Goal: Information Seeking & Learning: Learn about a topic

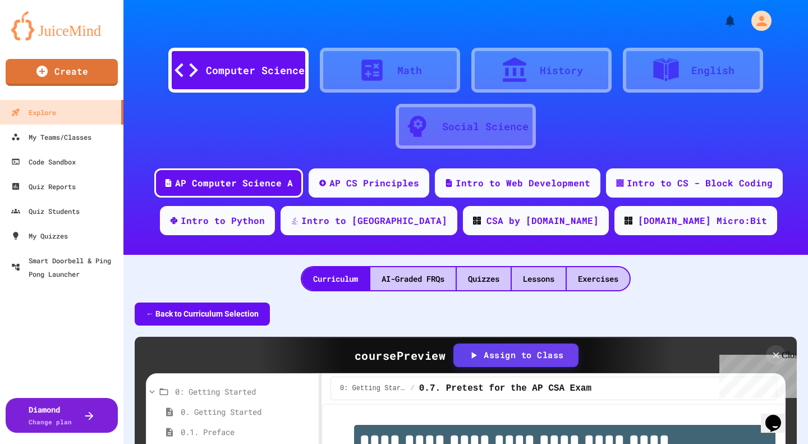
click at [790, 358] on div "Close" at bounding box center [789, 357] width 14 height 14
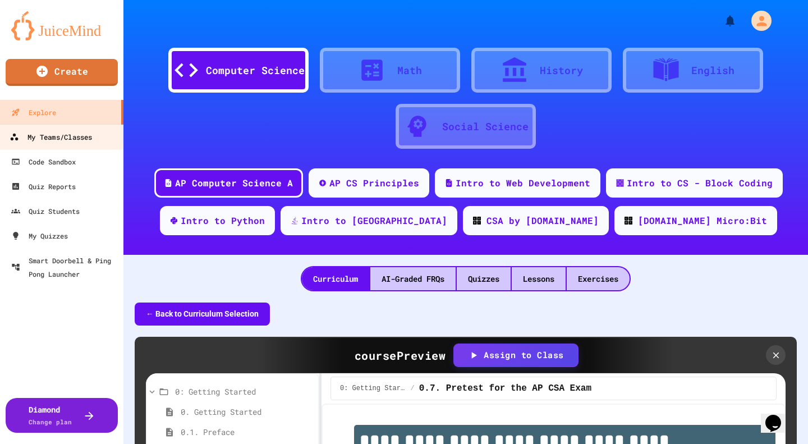
click at [68, 141] on div "My Teams/Classes" at bounding box center [51, 137] width 83 height 14
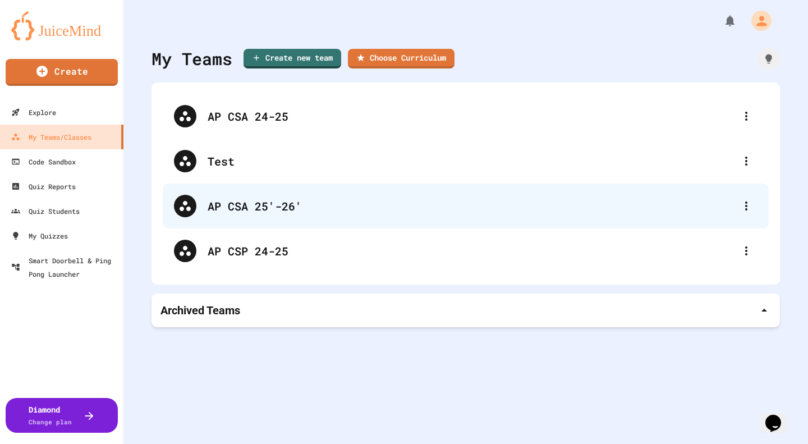
click at [284, 209] on div "AP CSA 25'-26'" at bounding box center [472, 206] width 528 height 17
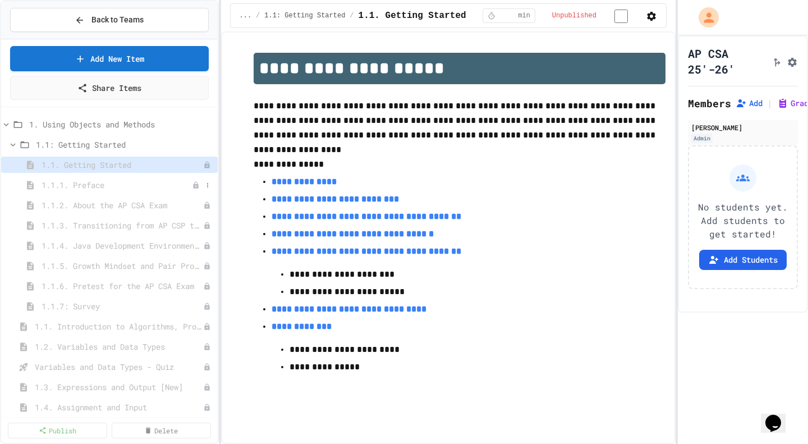
click at [92, 182] on span "1.1.1. Preface" at bounding box center [117, 185] width 150 height 12
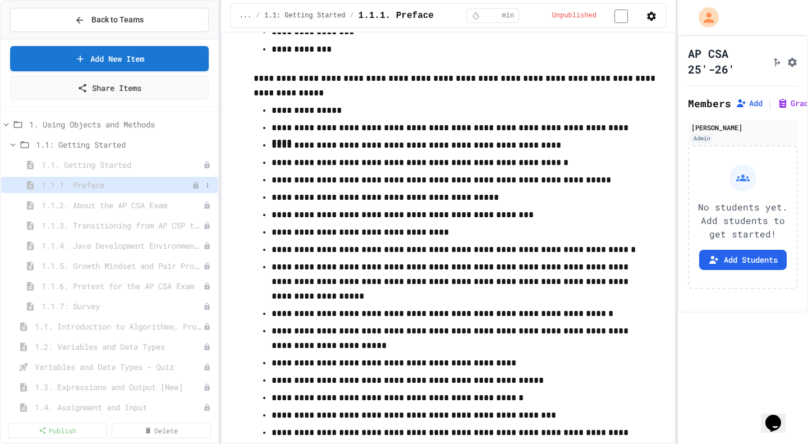
scroll to position [1273, 0]
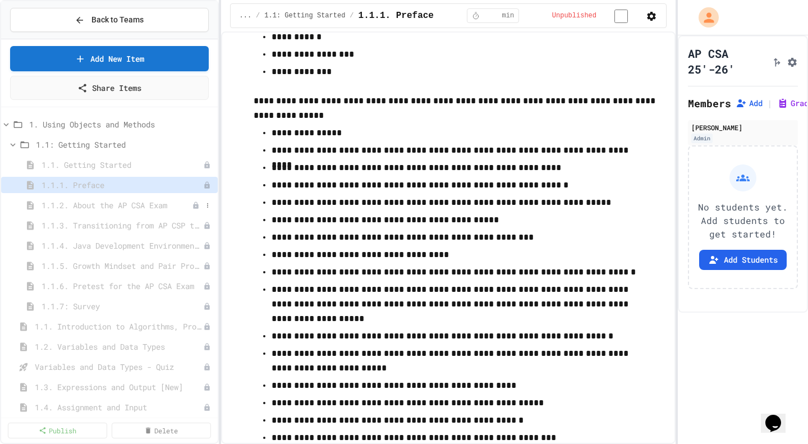
click at [100, 206] on span "1.1.2. About the AP CSA Exam" at bounding box center [117, 205] width 150 height 12
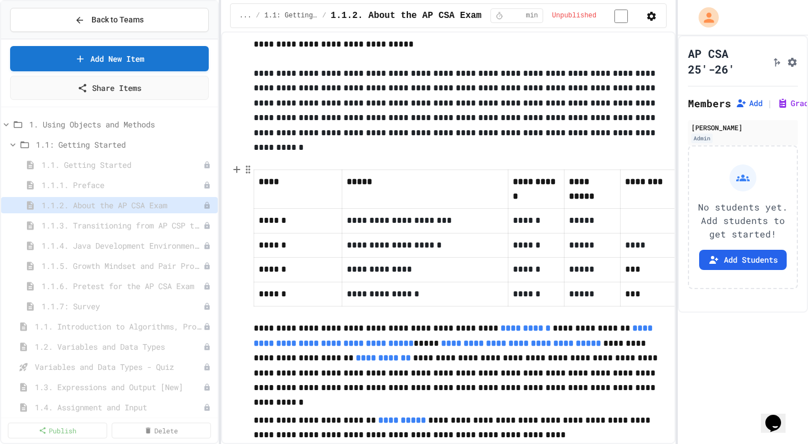
scroll to position [525, 0]
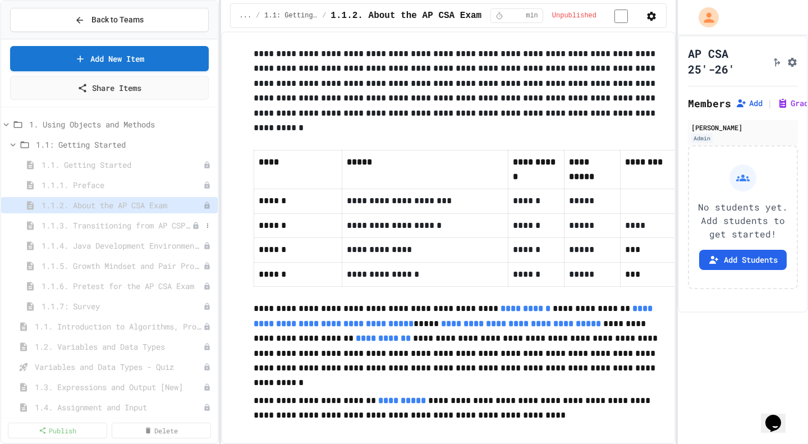
click at [103, 222] on span "1.1.3. Transitioning from AP CSP to AP CSA" at bounding box center [117, 226] width 150 height 12
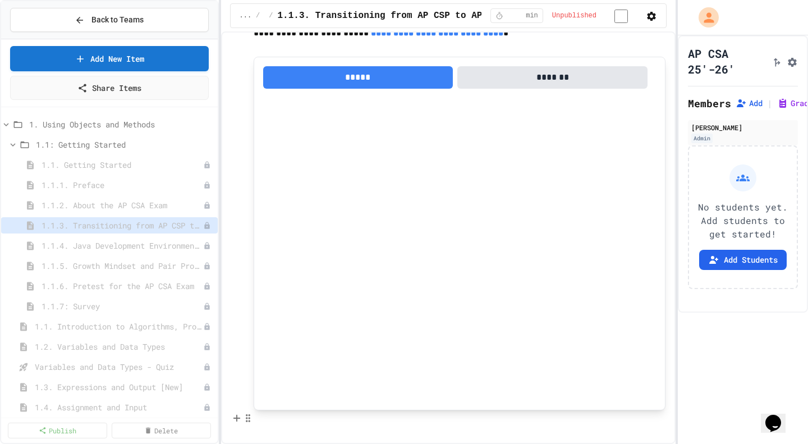
scroll to position [902, 0]
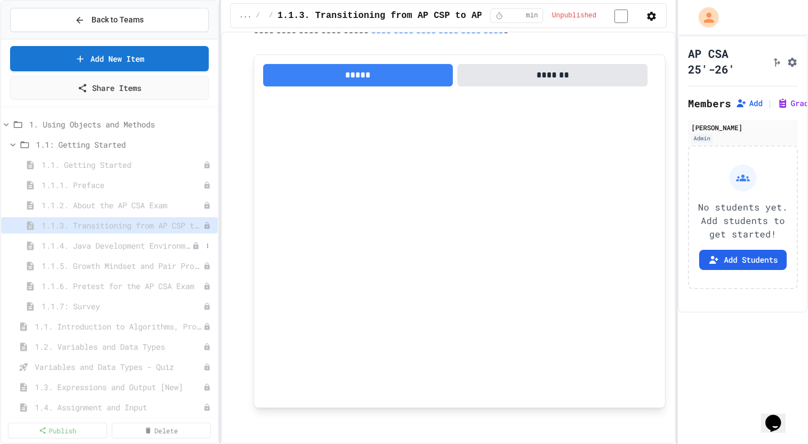
click at [107, 245] on span "1.1.4. Java Development Environments" at bounding box center [117, 246] width 150 height 12
